Goal: Go to known website: Go to known website

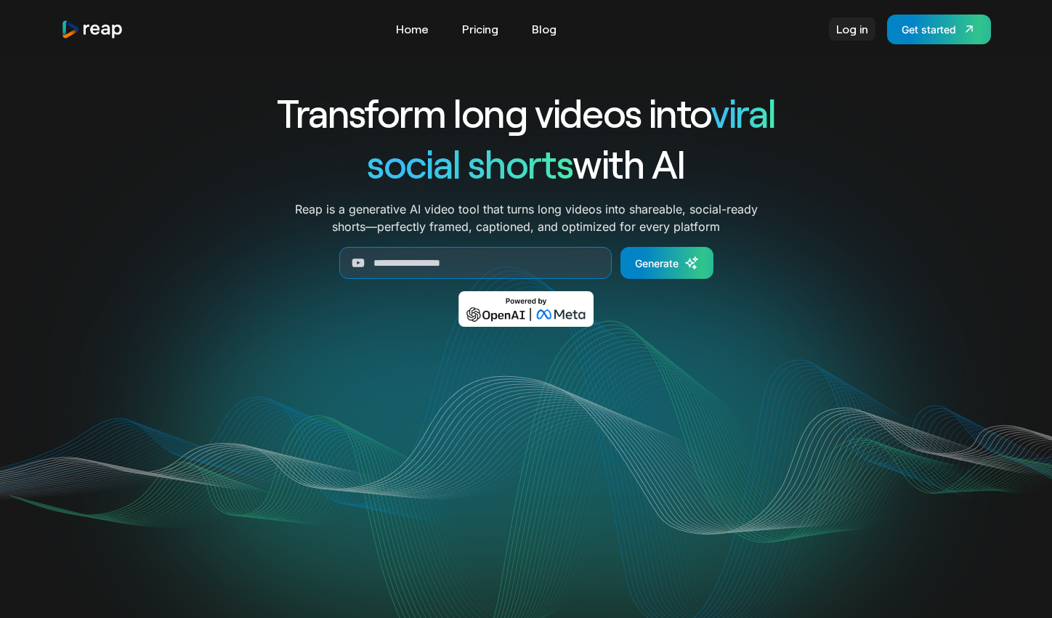
click at [854, 30] on link "Log in" at bounding box center [852, 28] width 47 height 23
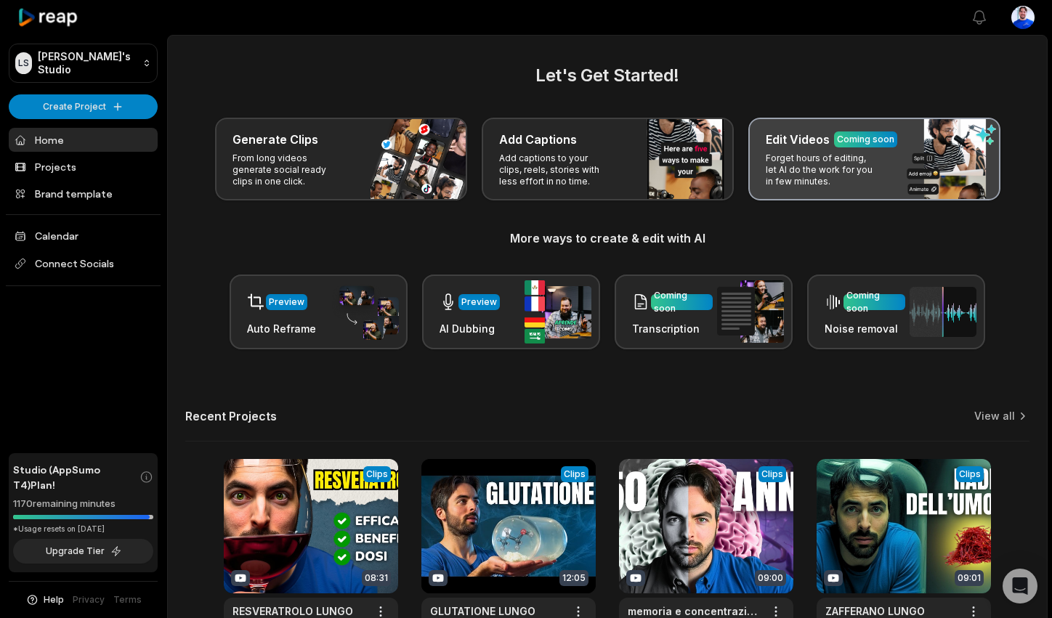
click at [890, 147] on div "Coming soon" at bounding box center [865, 140] width 63 height 16
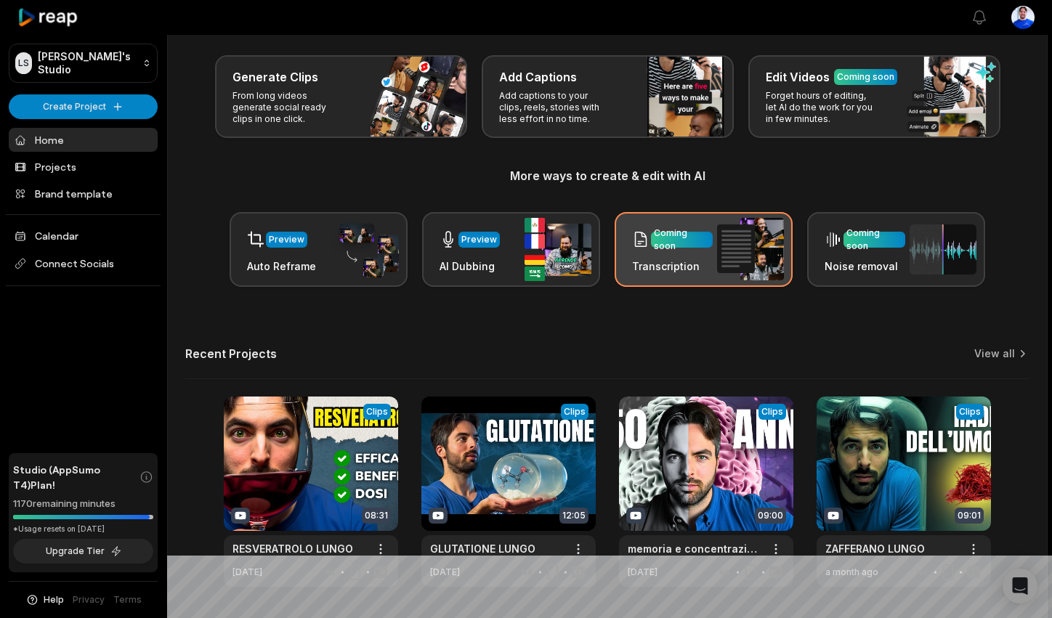
scroll to position [107, 0]
